Goal: Task Accomplishment & Management: Manage account settings

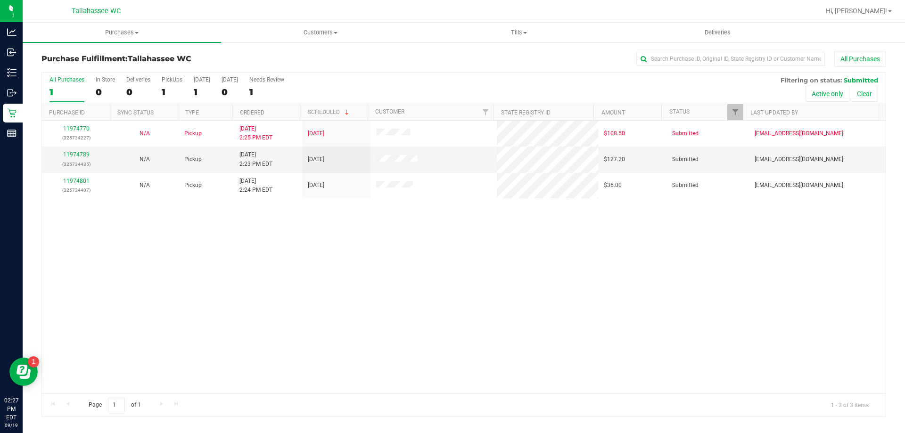
click at [342, 282] on div "11974770 (325734227) N/A Pickup [DATE] 2:25 PM EDT 9/19/2025 $108.50 Submitted …" at bounding box center [464, 257] width 844 height 273
click at [81, 155] on link "11974789" at bounding box center [76, 154] width 26 height 7
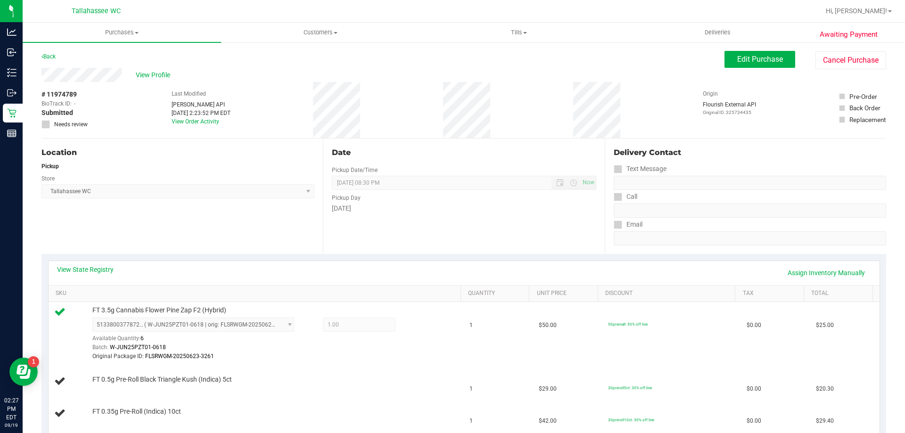
click at [48, 54] on link "Back" at bounding box center [48, 56] width 14 height 7
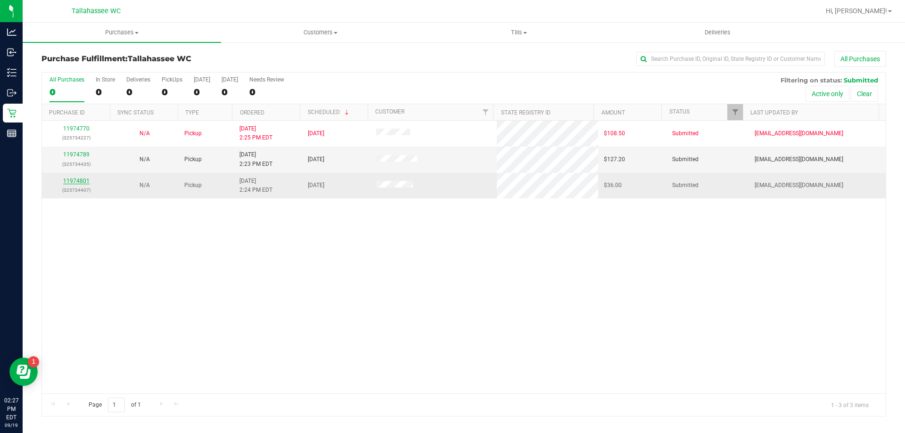
click at [76, 178] on link "11974801" at bounding box center [76, 181] width 26 height 7
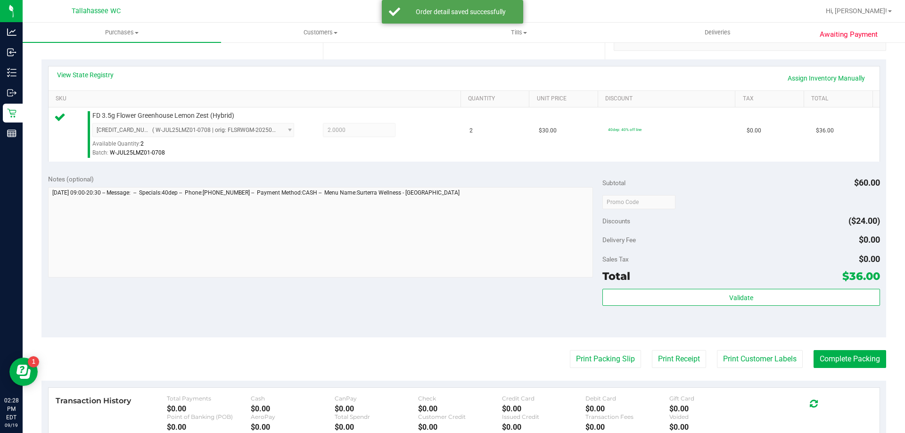
scroll to position [338, 0]
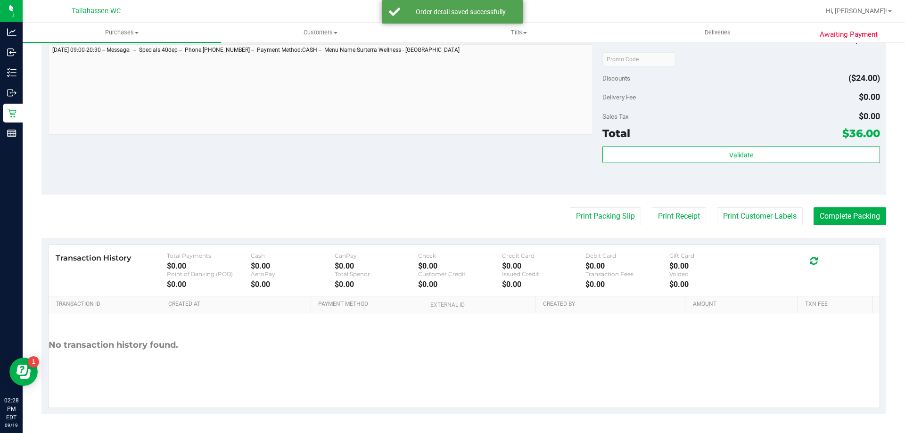
click at [600, 205] on purchase-details "Back Edit Purchase Cancel Purchase View Profile # 11974801 BioTrack ID: - Submi…" at bounding box center [463, 63] width 845 height 701
click at [594, 210] on button "Print Packing Slip" at bounding box center [605, 216] width 71 height 18
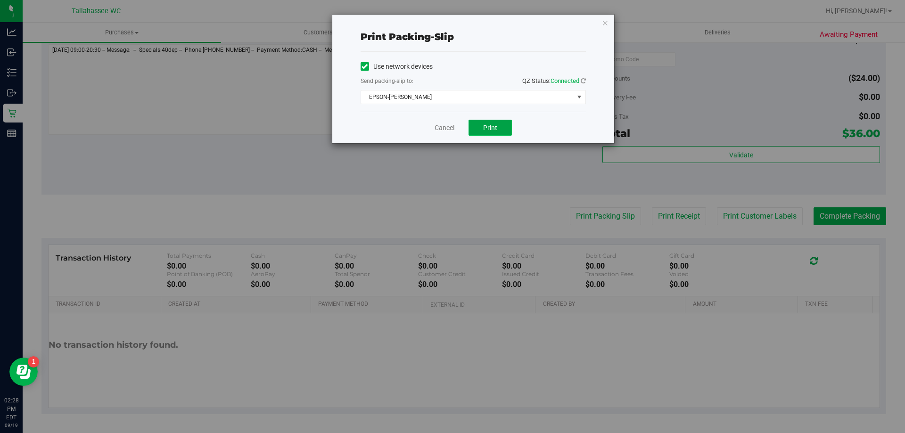
click at [495, 132] on button "Print" at bounding box center [490, 128] width 43 height 16
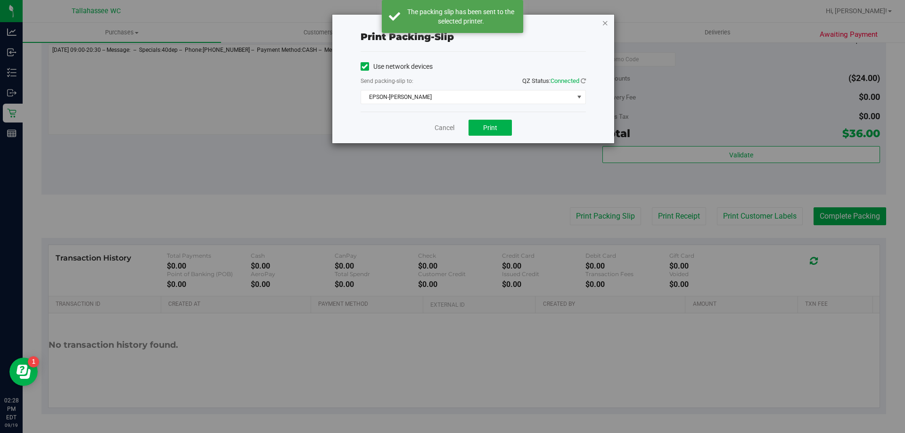
click at [607, 19] on icon "button" at bounding box center [605, 22] width 7 height 11
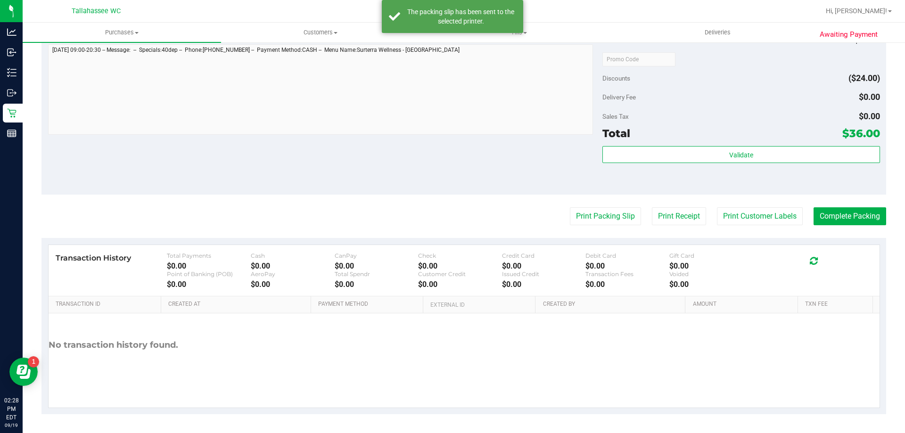
click at [731, 165] on div "Validate" at bounding box center [740, 167] width 277 height 42
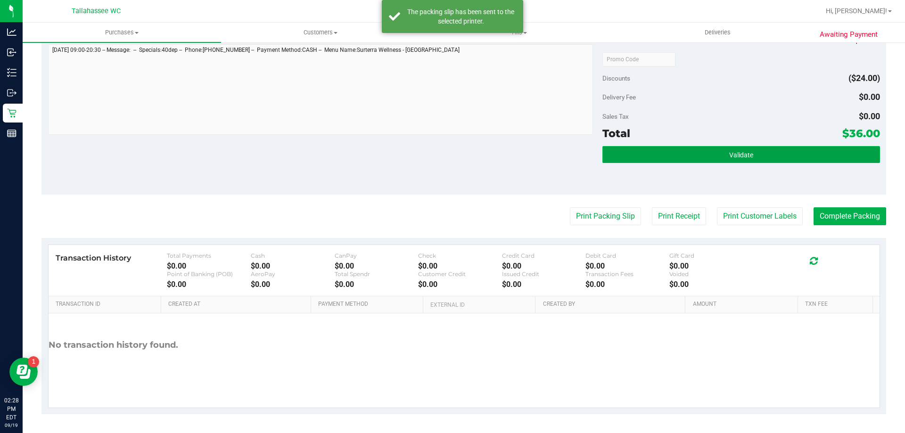
click at [731, 154] on span "Validate" at bounding box center [741, 155] width 24 height 8
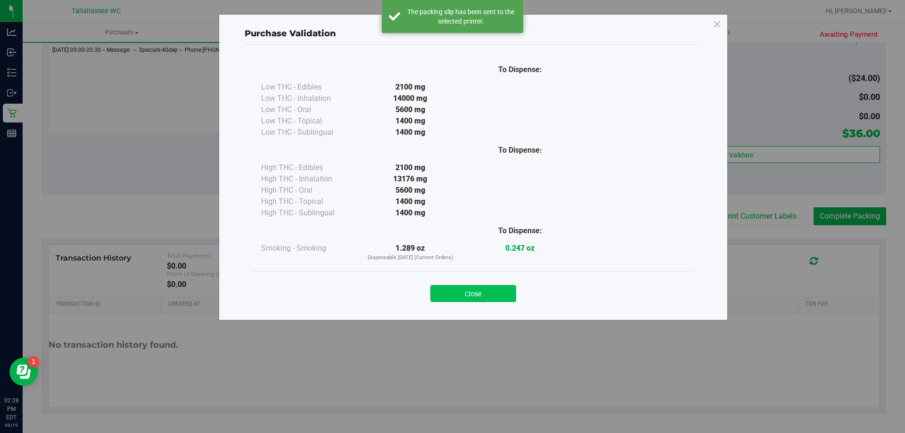
click at [501, 287] on button "Close" at bounding box center [473, 293] width 86 height 17
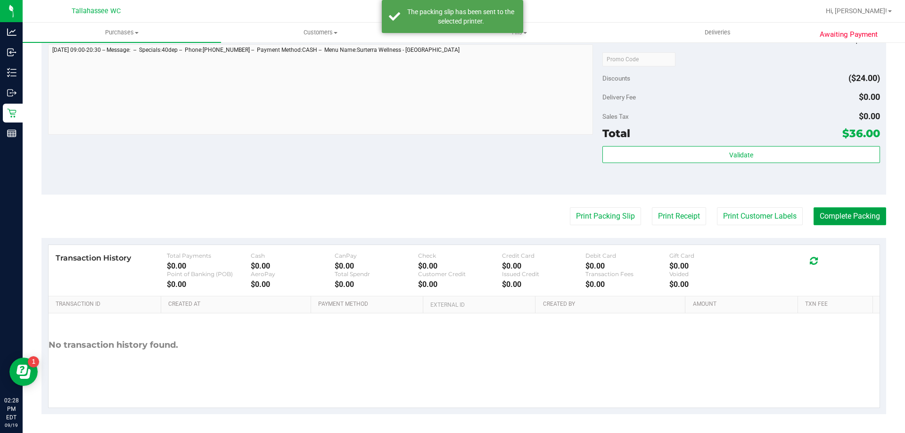
click at [836, 210] on button "Complete Packing" at bounding box center [850, 216] width 73 height 18
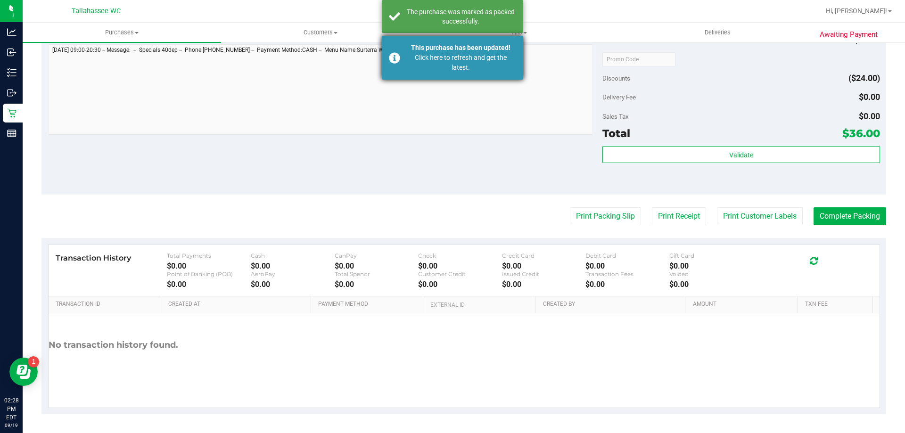
click at [480, 51] on div "This purchase has been updated!" at bounding box center [460, 48] width 111 height 10
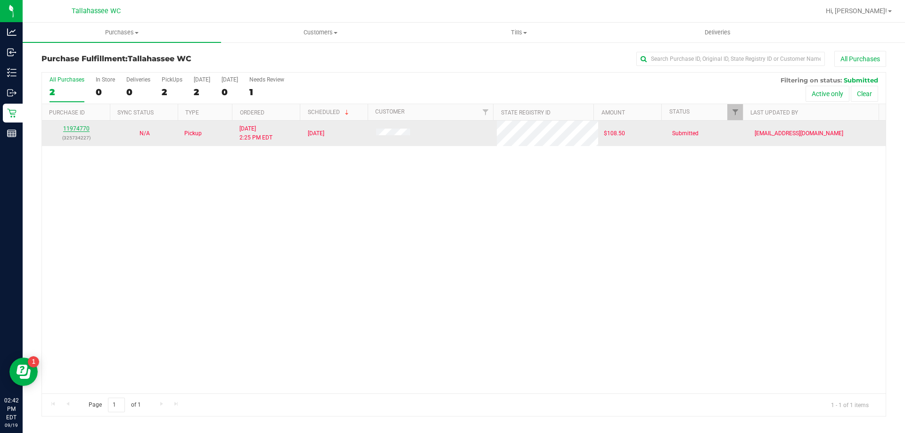
click at [86, 129] on link "11974770" at bounding box center [76, 128] width 26 height 7
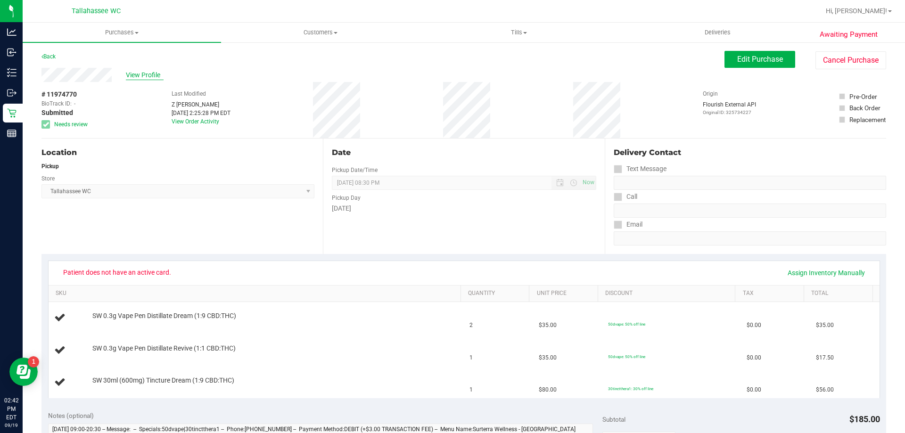
click at [135, 71] on span "View Profile" at bounding box center [145, 75] width 38 height 10
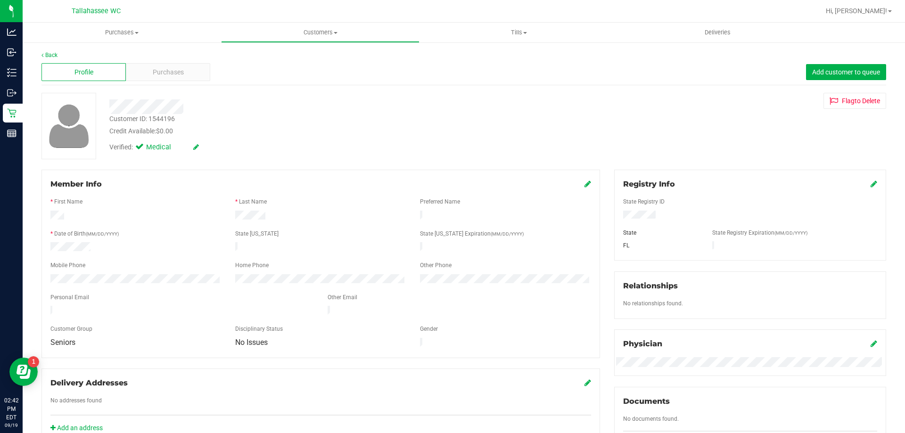
click at [45, 245] on div at bounding box center [135, 247] width 185 height 11
click at [48, 56] on link "Back" at bounding box center [49, 55] width 16 height 7
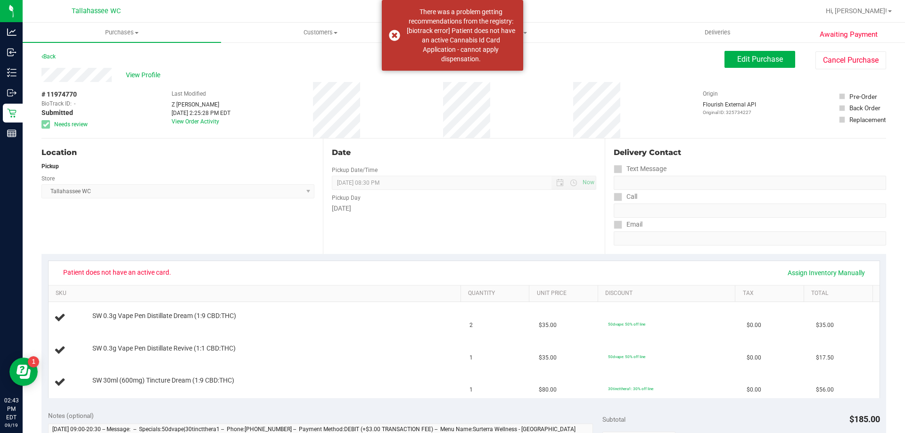
click at [50, 52] on div "Back" at bounding box center [48, 56] width 14 height 11
click at [49, 54] on link "Back" at bounding box center [48, 56] width 14 height 7
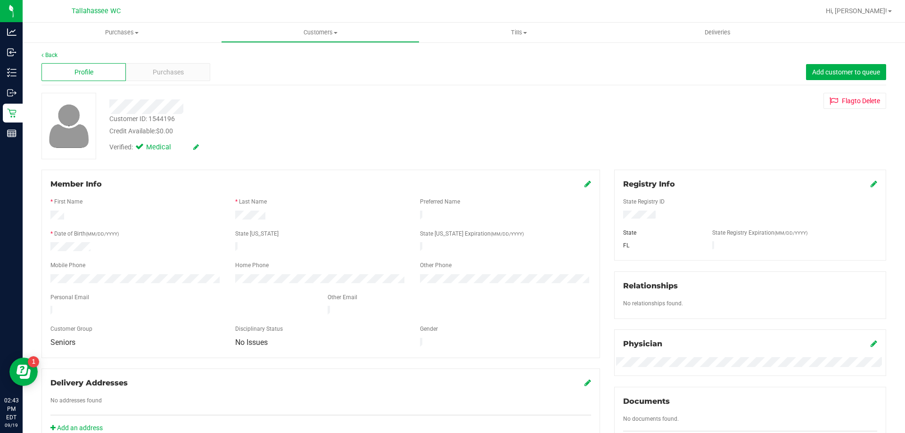
click at [60, 52] on div "Back" at bounding box center [463, 55] width 845 height 8
click at [57, 53] on link "Back" at bounding box center [49, 55] width 16 height 7
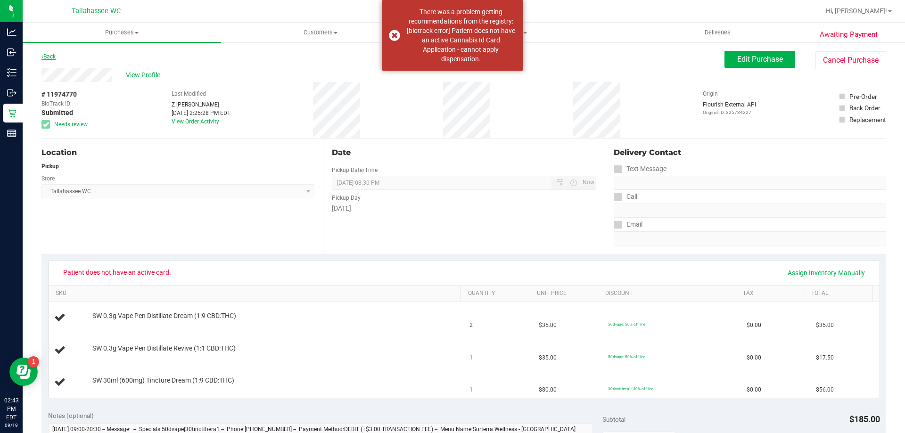
click at [55, 56] on link "Back" at bounding box center [48, 56] width 14 height 7
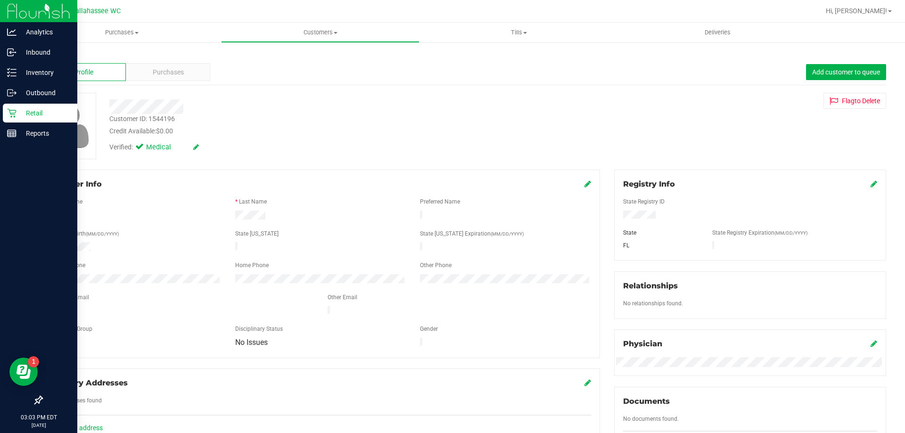
click at [12, 108] on div "Retail" at bounding box center [40, 113] width 74 height 19
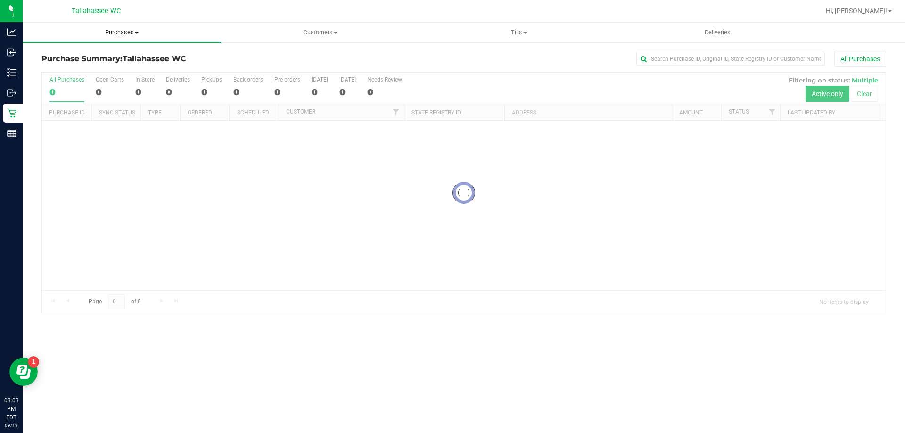
click at [114, 30] on span "Purchases" at bounding box center [122, 32] width 198 height 8
click at [80, 66] on li "Fulfillment" at bounding box center [122, 68] width 198 height 11
